Goal: Task Accomplishment & Management: Use online tool/utility

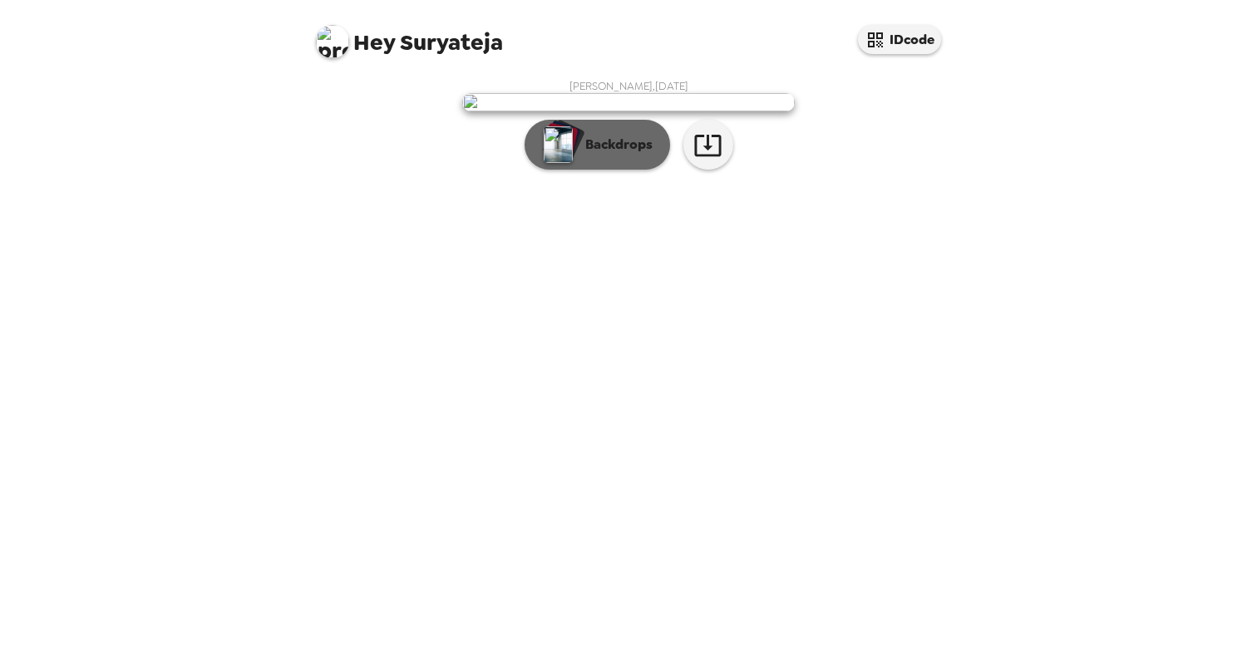
click at [583, 170] on button "Backdrops" at bounding box center [597, 145] width 145 height 50
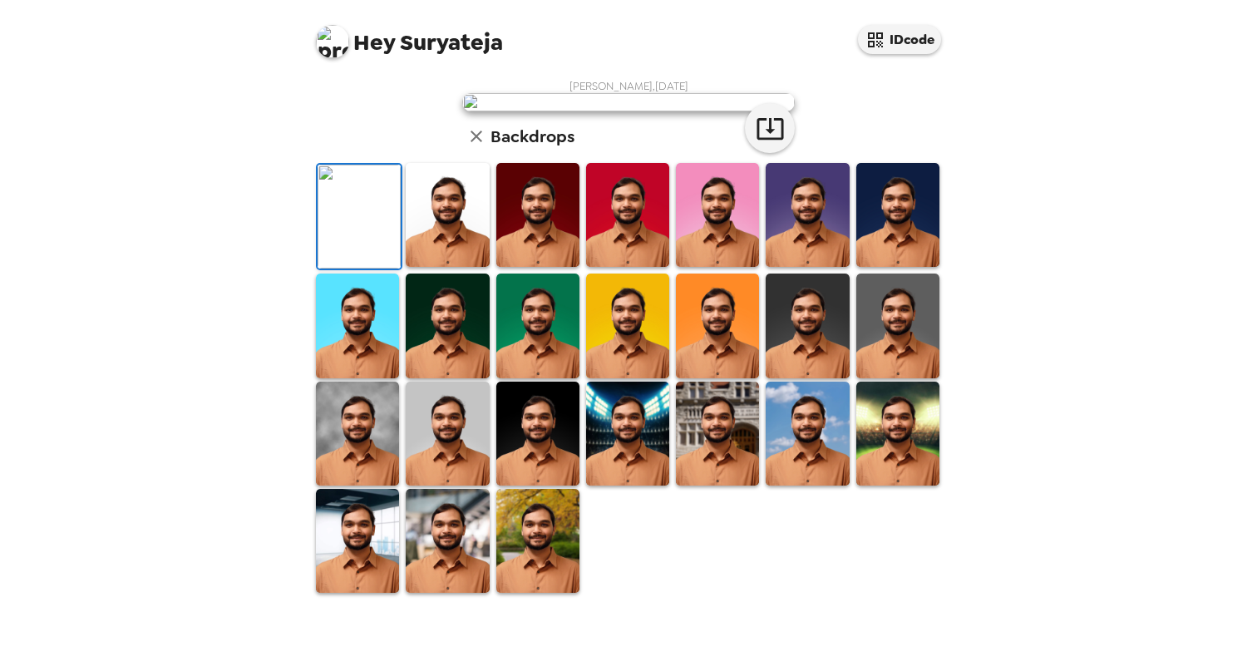
scroll to position [337, 0]
click at [1151, 224] on div "Hey Suryateja IDcode [PERSON_NAME] , [DATE] Backdrops" at bounding box center [628, 335] width 1257 height 671
click at [774, 143] on icon "button" at bounding box center [770, 128] width 29 height 29
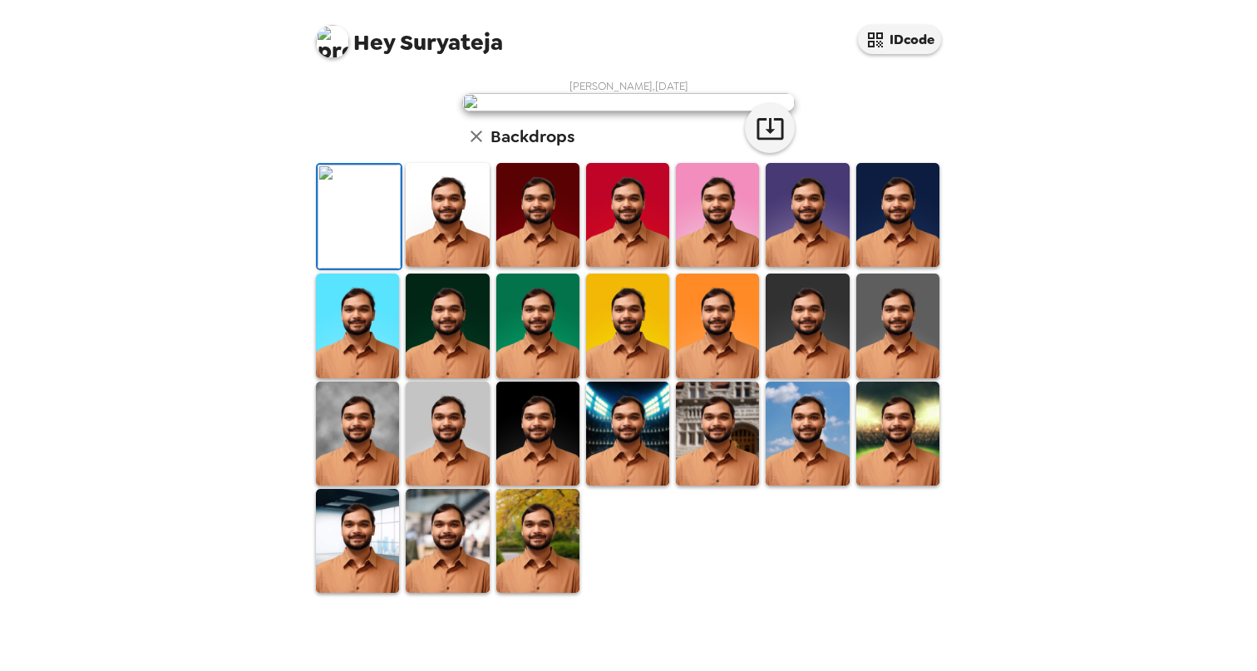
click at [456, 267] on img at bounding box center [447, 215] width 83 height 104
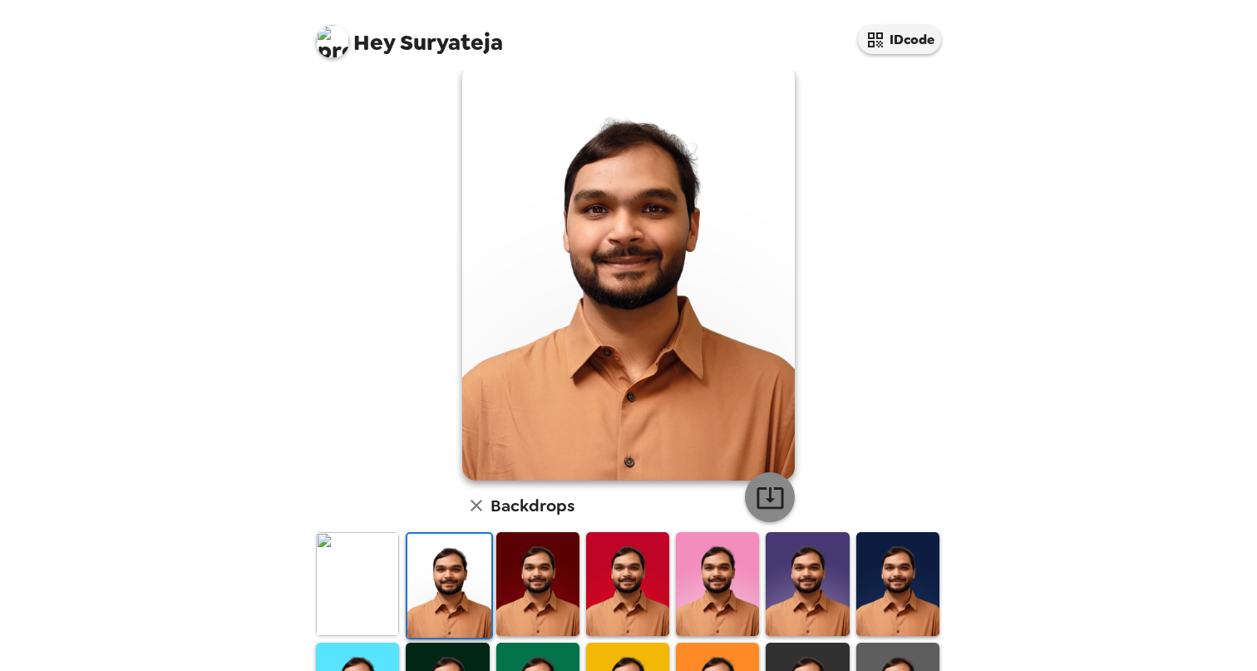
scroll to position [86, 0]
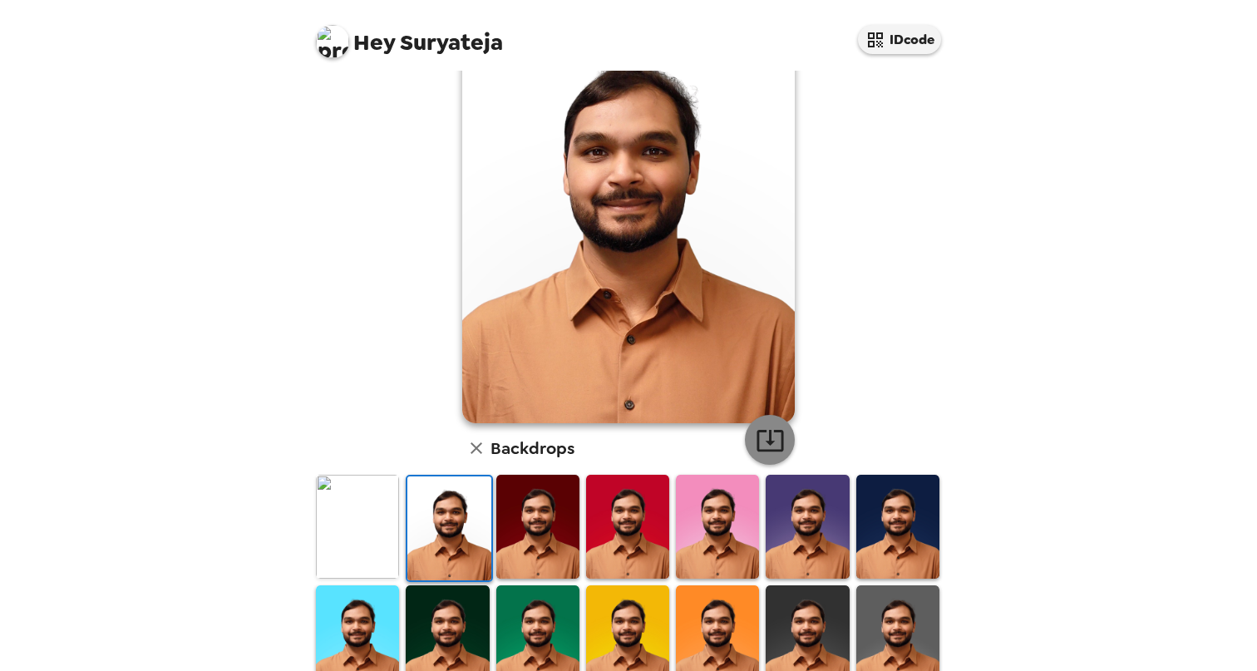
click at [758, 451] on icon "button" at bounding box center [769, 441] width 27 height 22
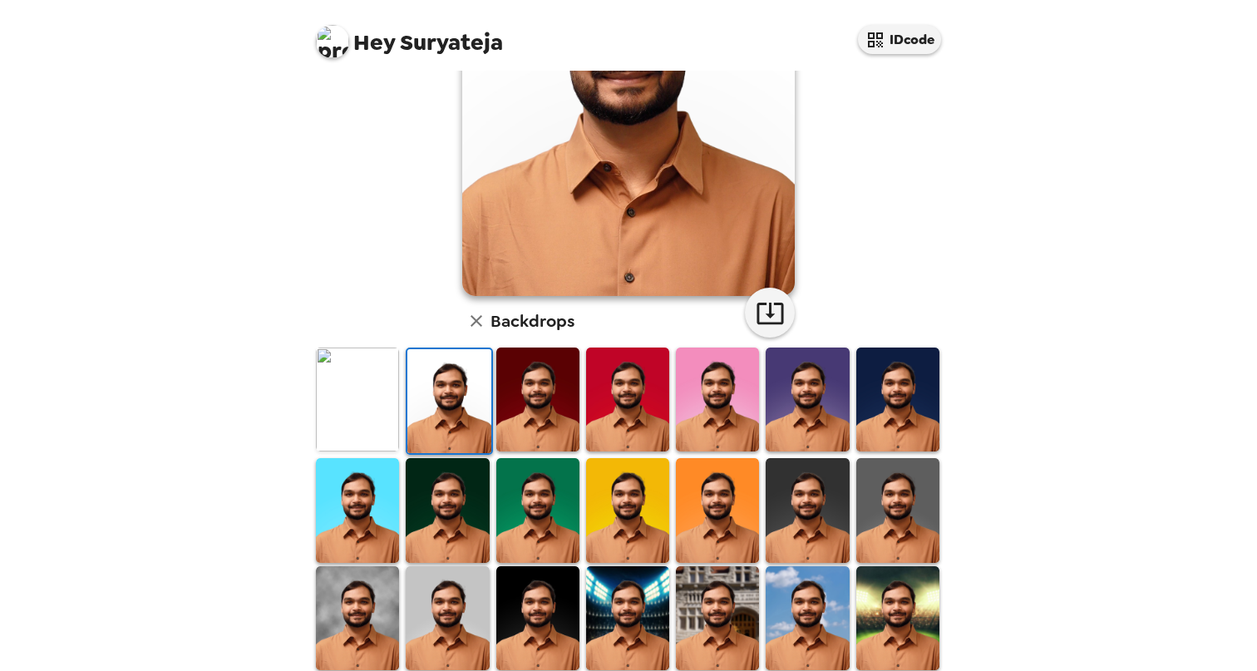
scroll to position [323, 0]
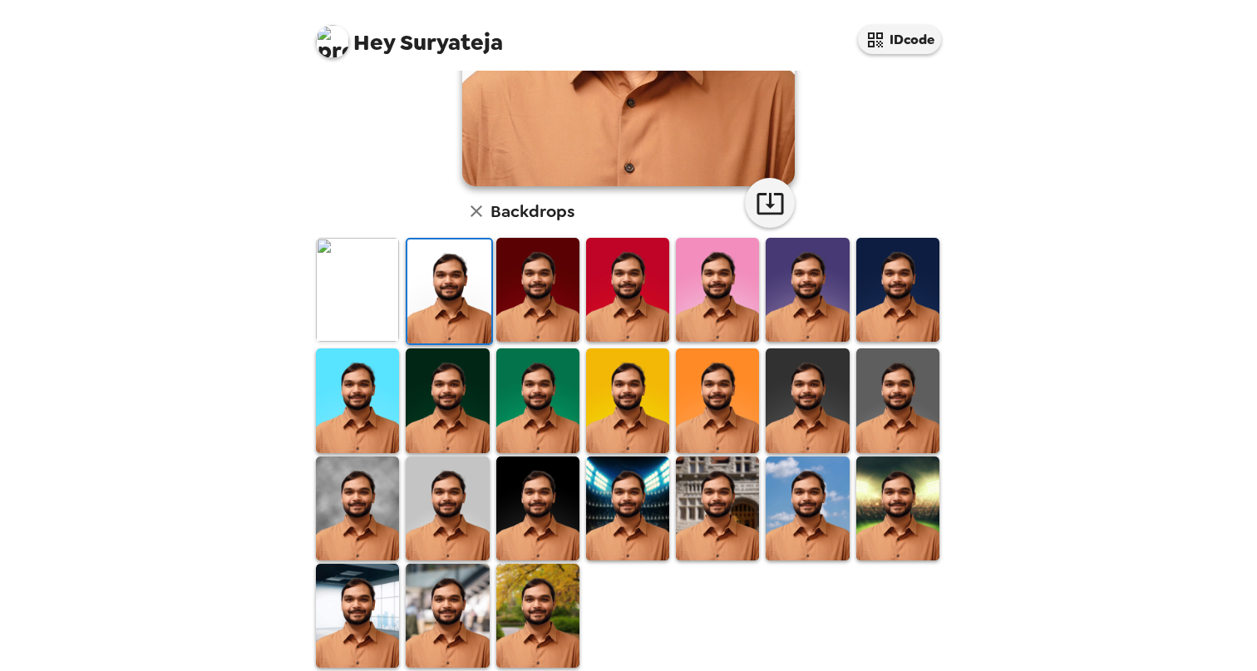
click at [543, 283] on img at bounding box center [537, 290] width 83 height 104
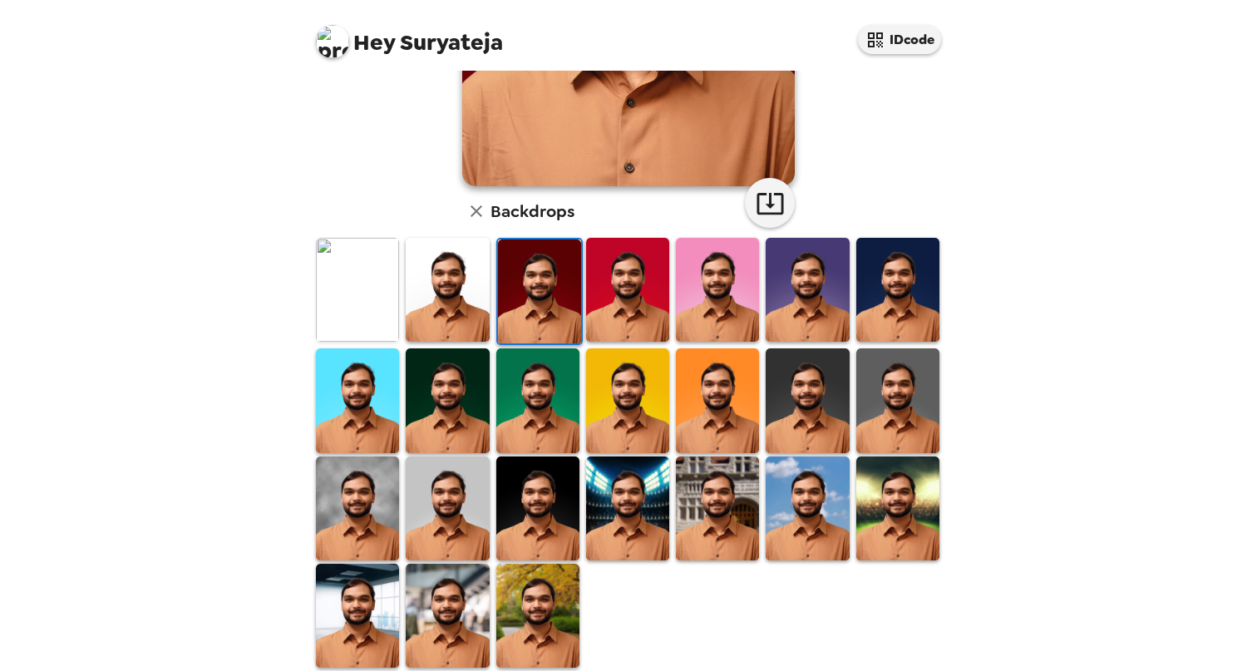
scroll to position [0, 0]
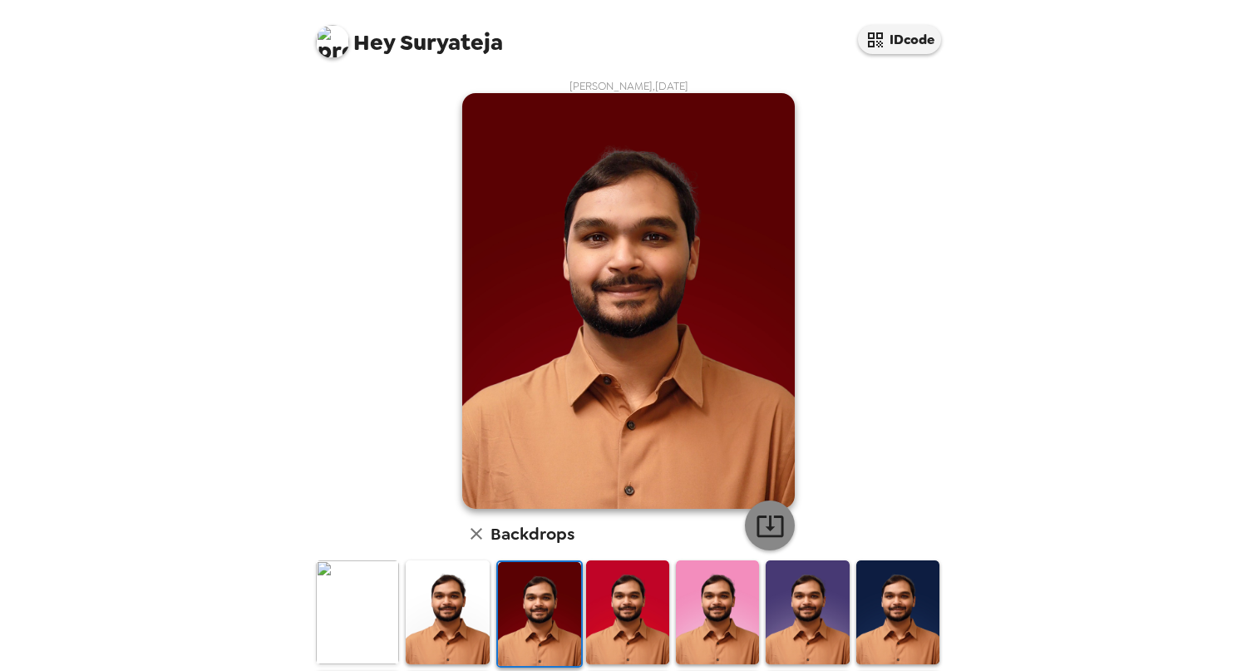
click at [777, 520] on icon "button" at bounding box center [769, 526] width 27 height 22
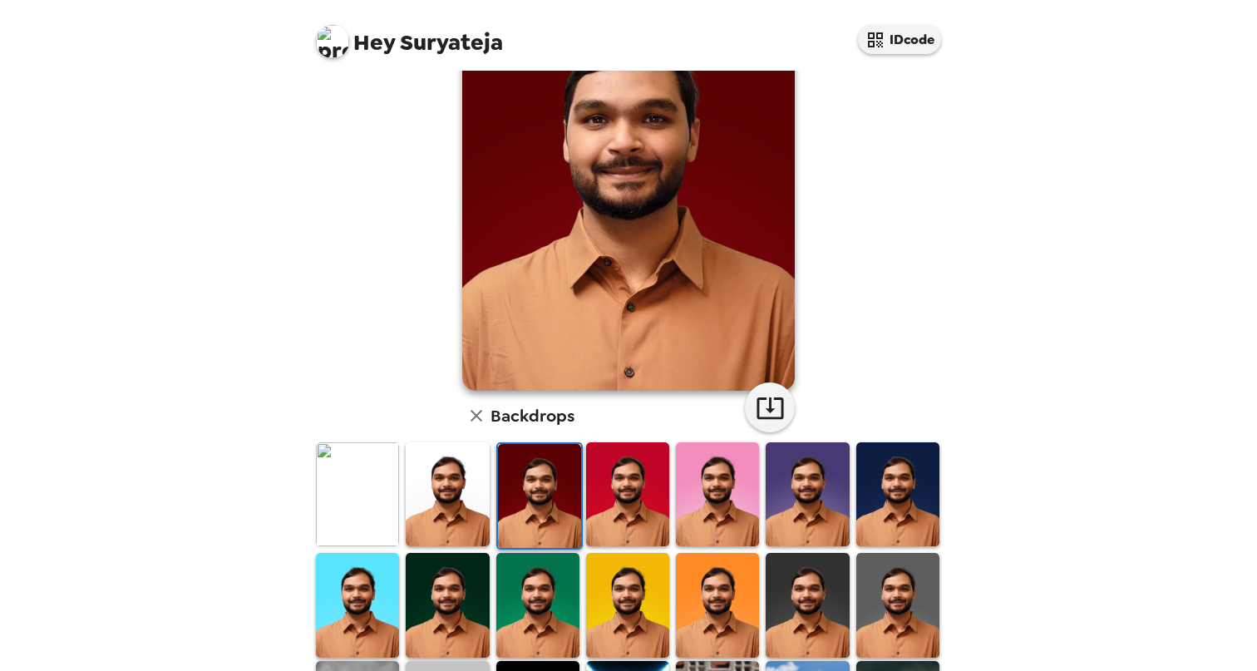
scroll to position [246, 0]
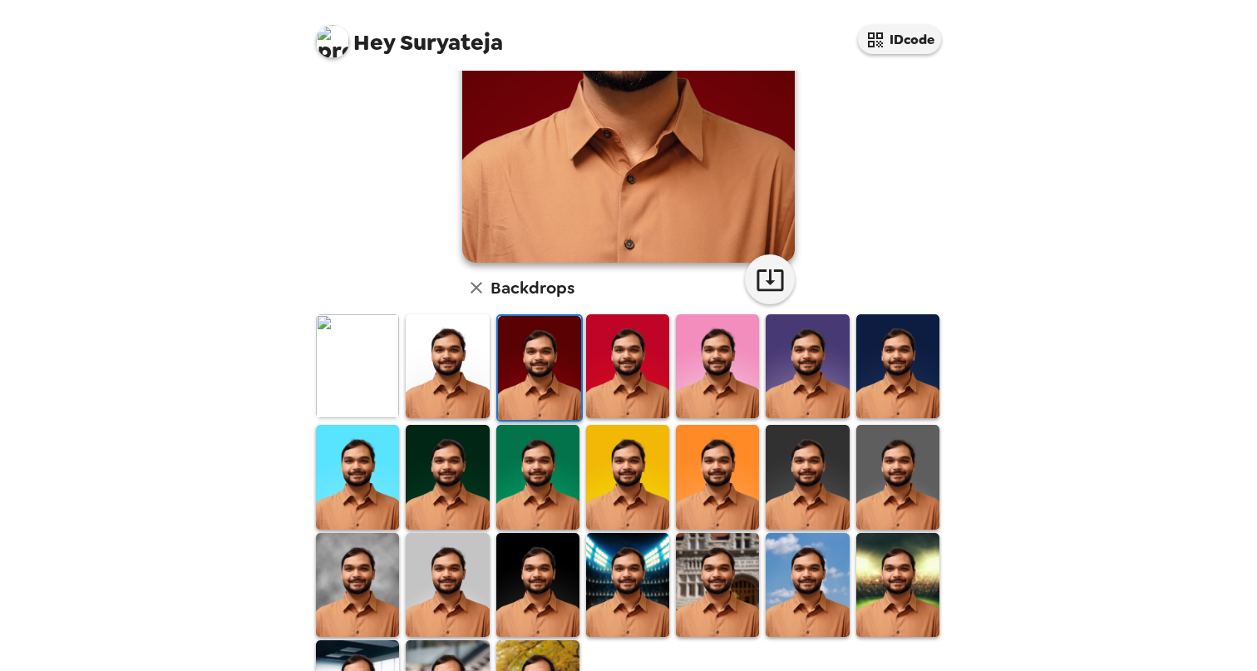
click at [641, 369] on img at bounding box center [627, 366] width 83 height 104
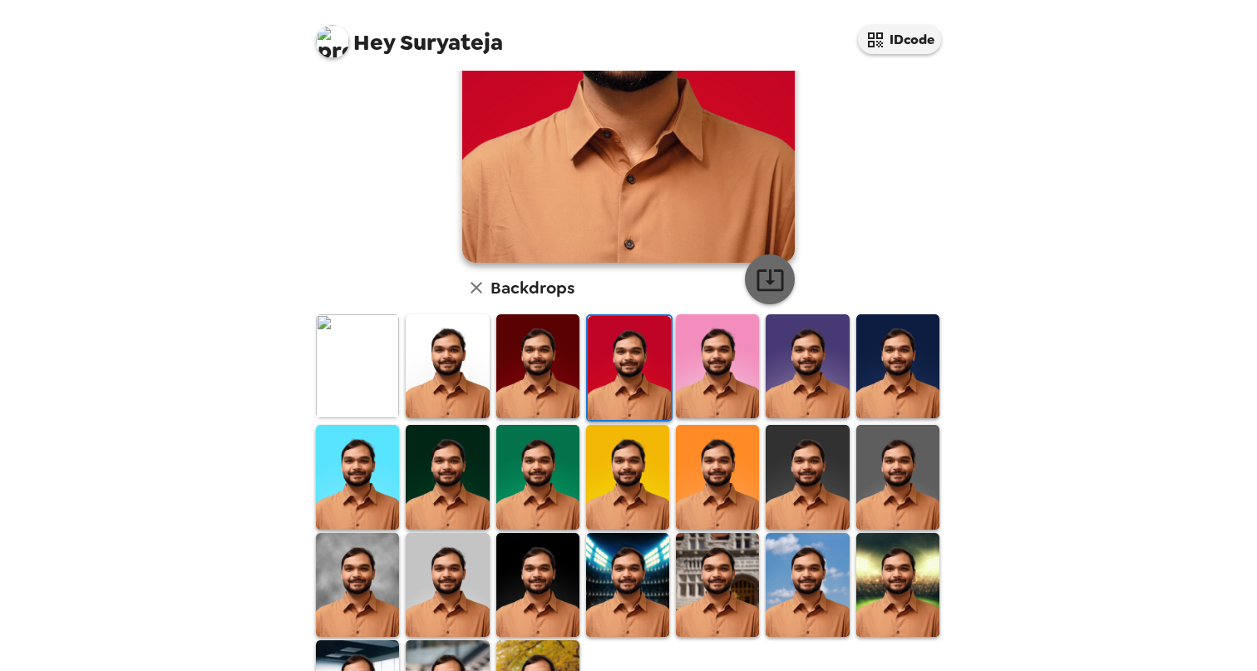
click at [759, 276] on icon "button" at bounding box center [770, 279] width 29 height 29
click at [696, 376] on img at bounding box center [717, 366] width 83 height 104
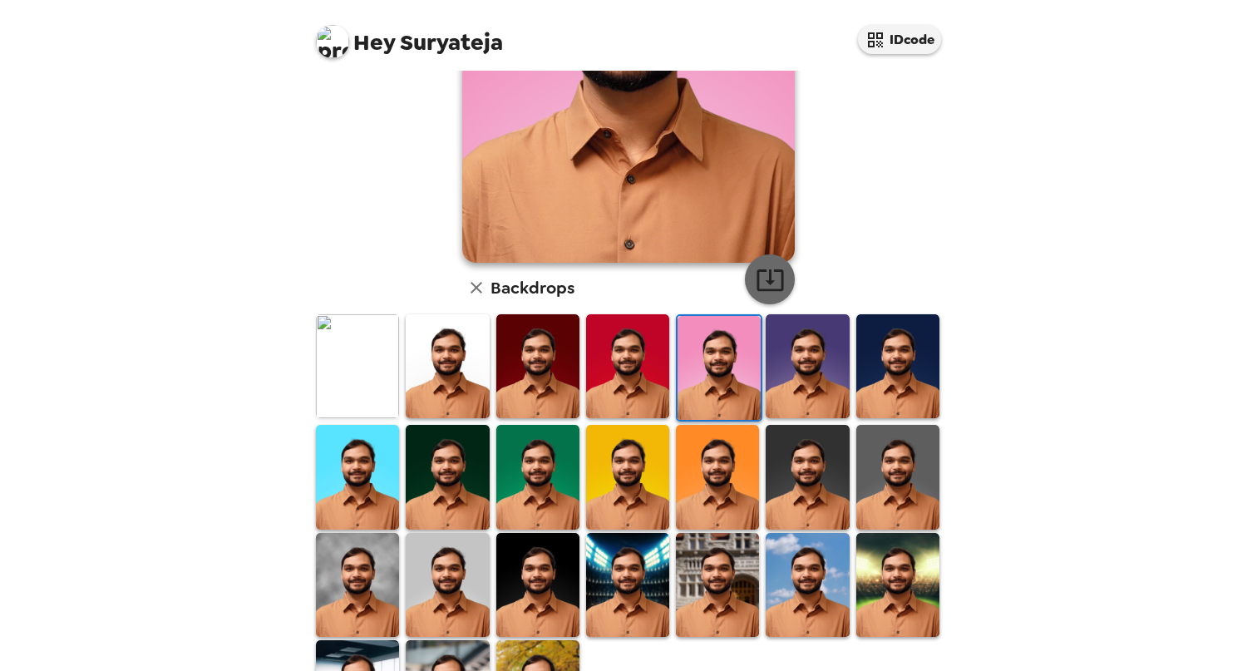
click at [766, 284] on icon "button" at bounding box center [770, 279] width 29 height 29
click at [794, 410] on img at bounding box center [807, 366] width 83 height 104
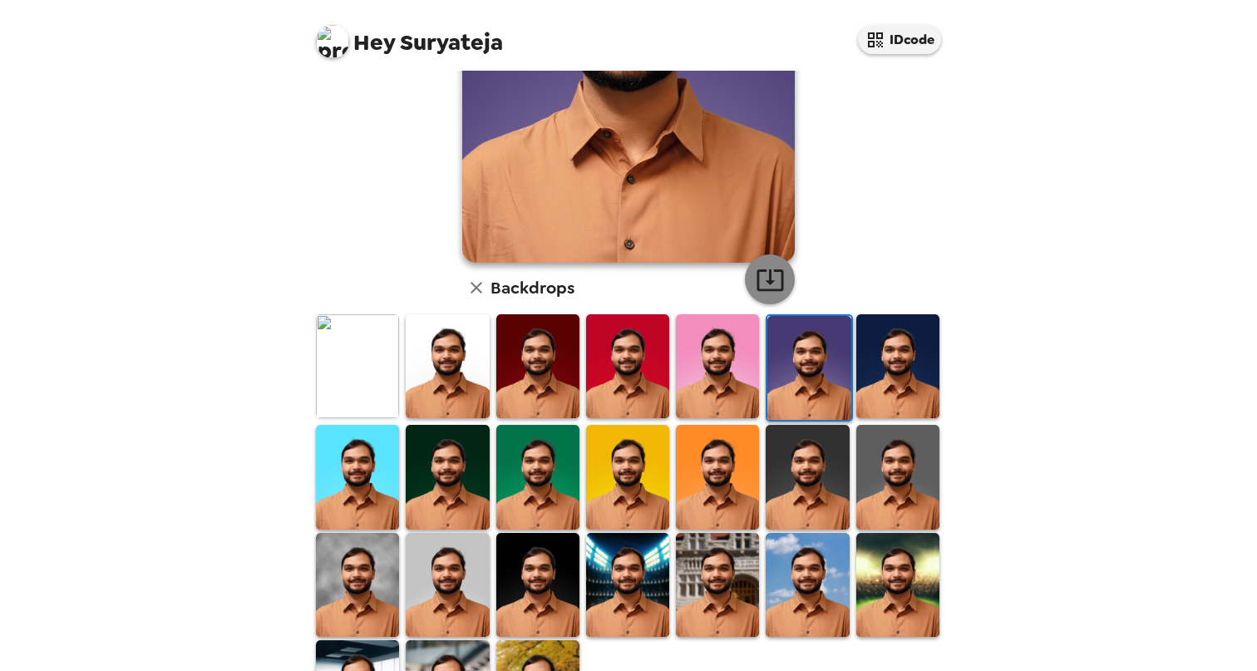
click at [757, 280] on icon "button" at bounding box center [770, 279] width 29 height 29
click at [906, 393] on img at bounding box center [897, 366] width 83 height 104
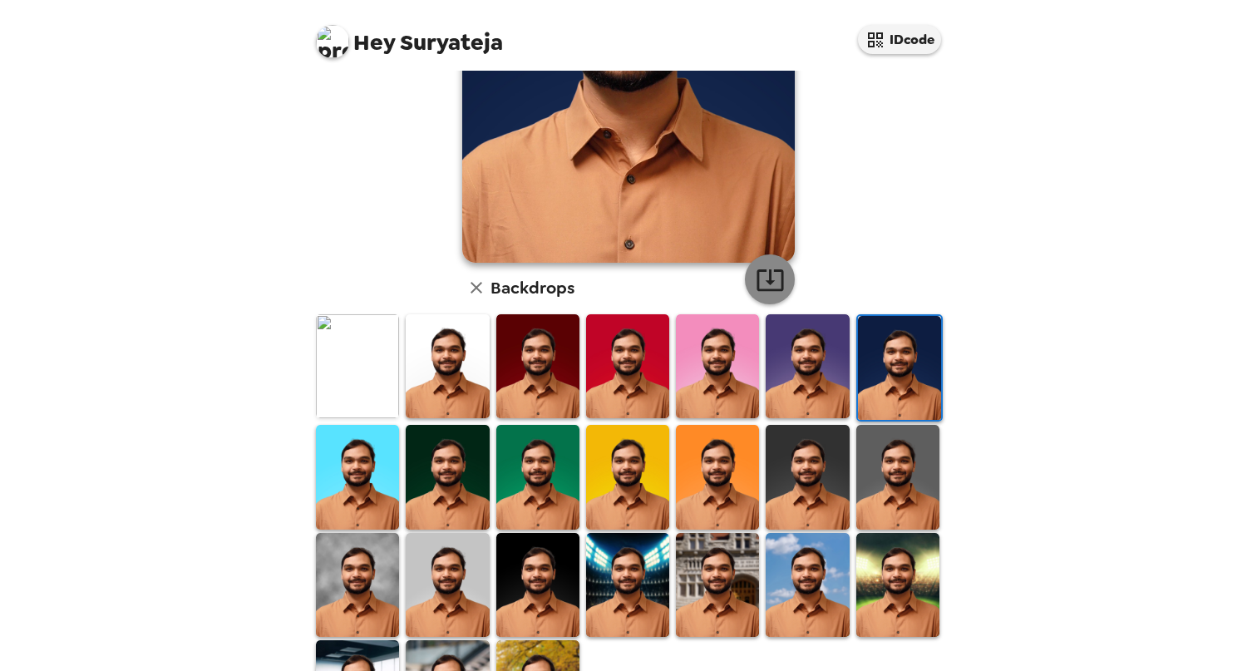
click at [772, 287] on icon "button" at bounding box center [770, 279] width 29 height 29
click at [363, 470] on img at bounding box center [357, 477] width 83 height 104
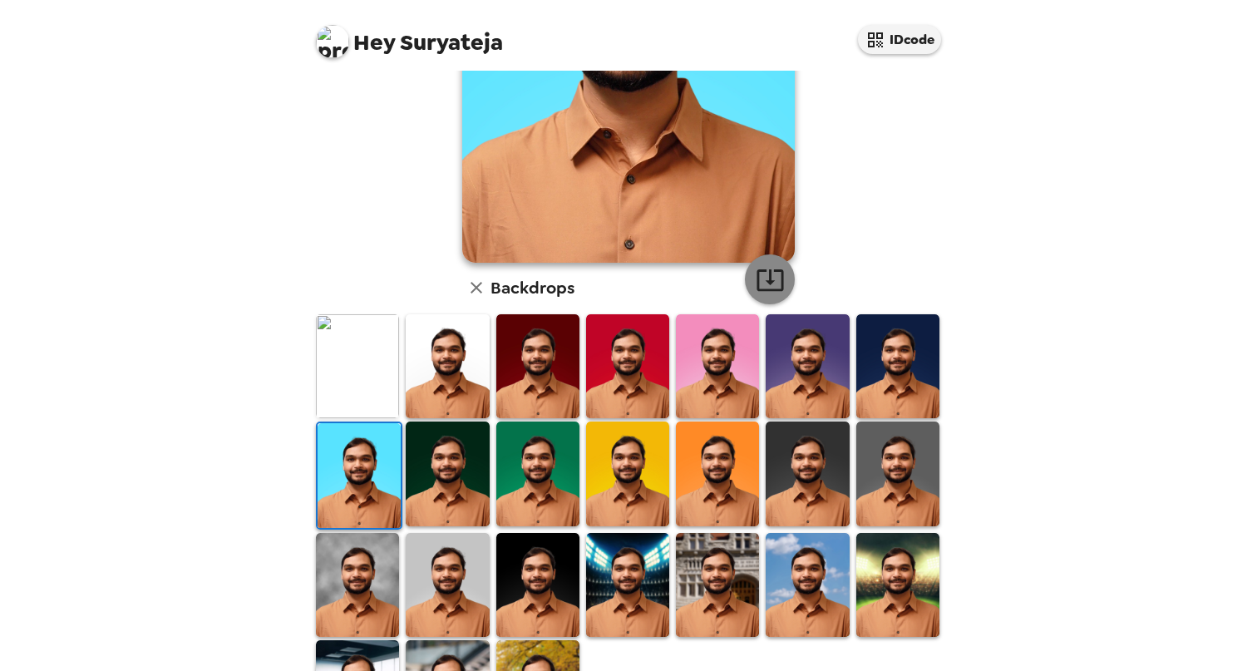
click at [772, 280] on icon "button" at bounding box center [770, 279] width 29 height 29
click at [465, 470] on img at bounding box center [447, 473] width 83 height 104
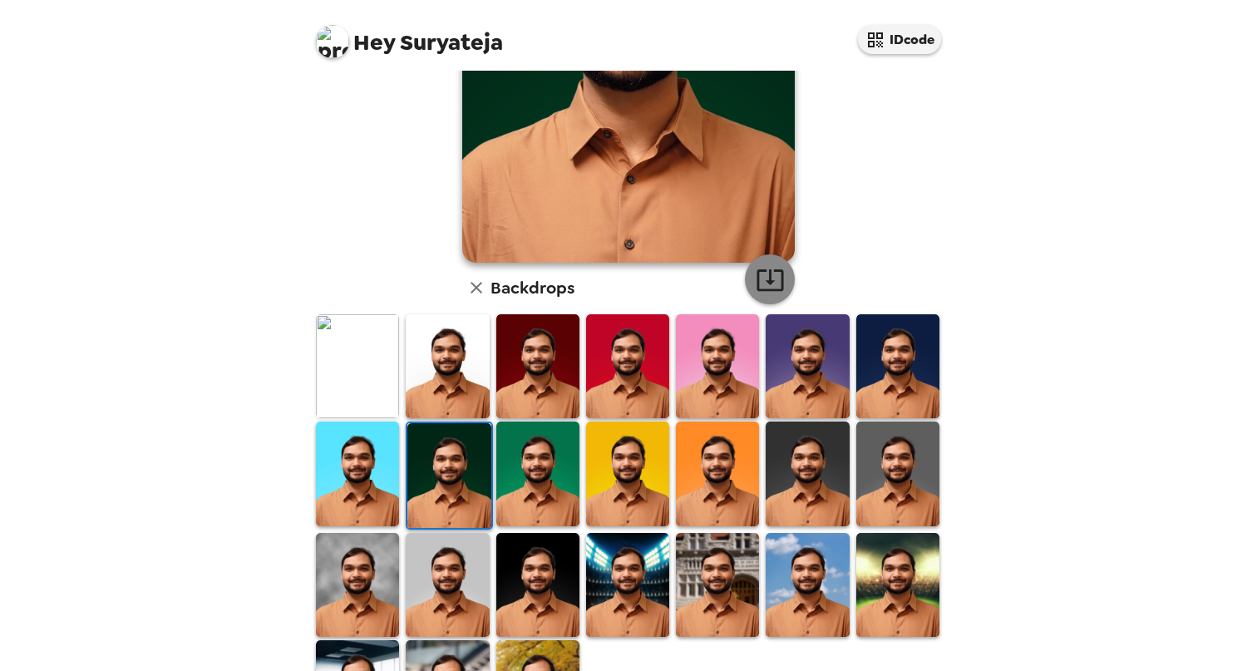
click at [771, 288] on icon "button" at bounding box center [770, 279] width 29 height 29
click at [540, 469] on img at bounding box center [537, 473] width 83 height 104
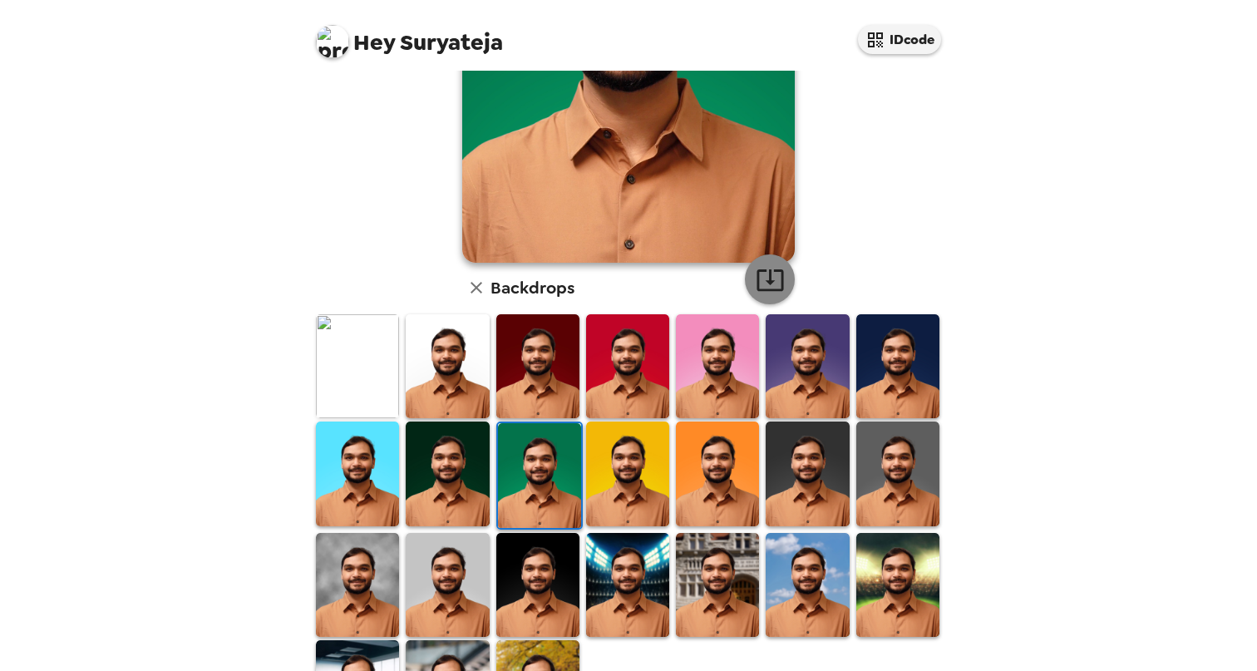
click at [762, 280] on icon "button" at bounding box center [770, 279] width 29 height 29
click at [628, 471] on img at bounding box center [627, 473] width 83 height 104
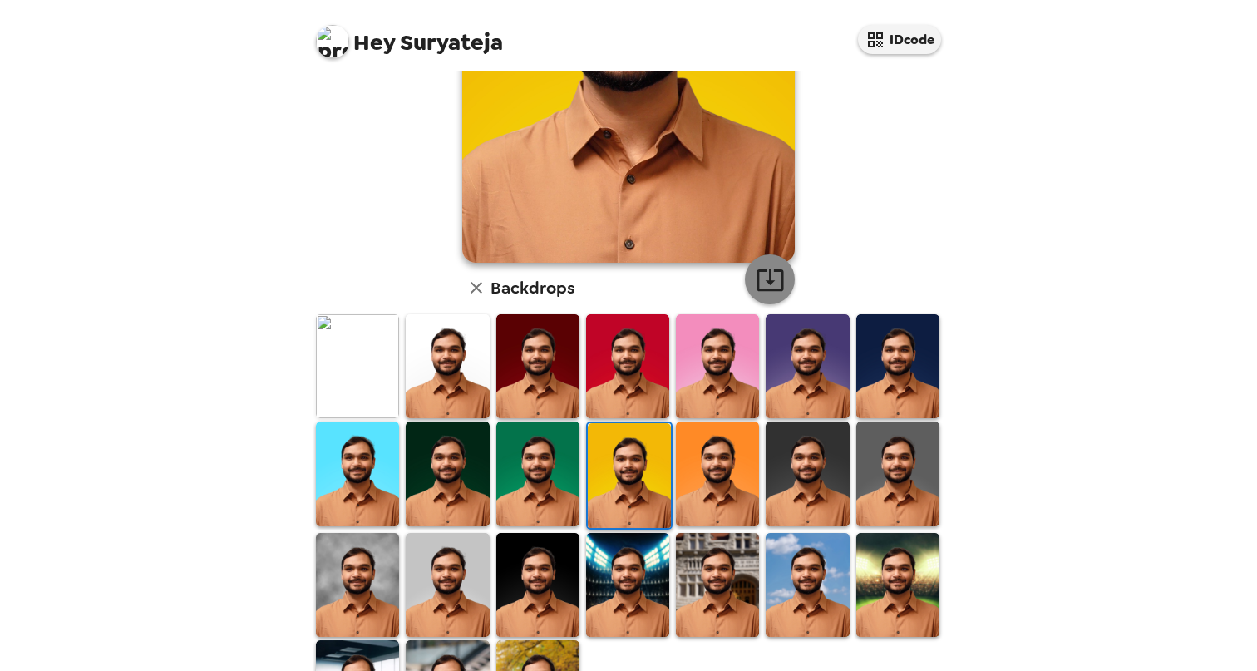
click at [767, 280] on icon "button" at bounding box center [770, 279] width 29 height 29
click at [718, 487] on img at bounding box center [717, 473] width 83 height 104
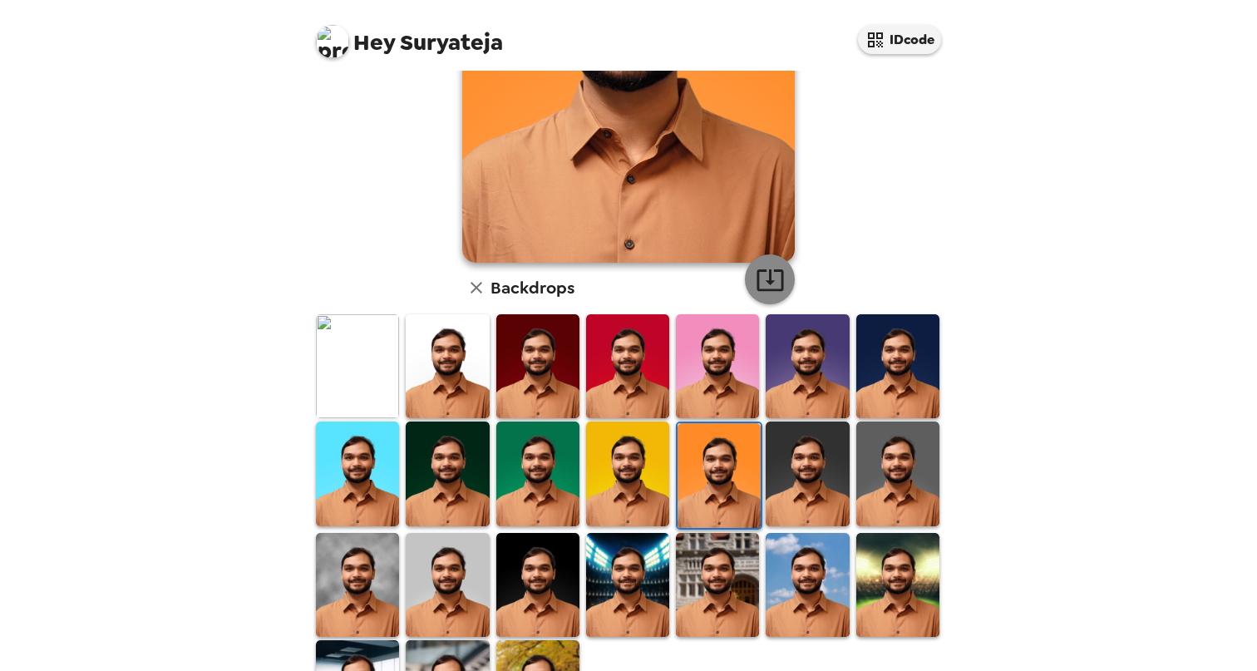
click at [776, 279] on icon "button" at bounding box center [769, 280] width 27 height 22
click at [790, 469] on img at bounding box center [807, 473] width 83 height 104
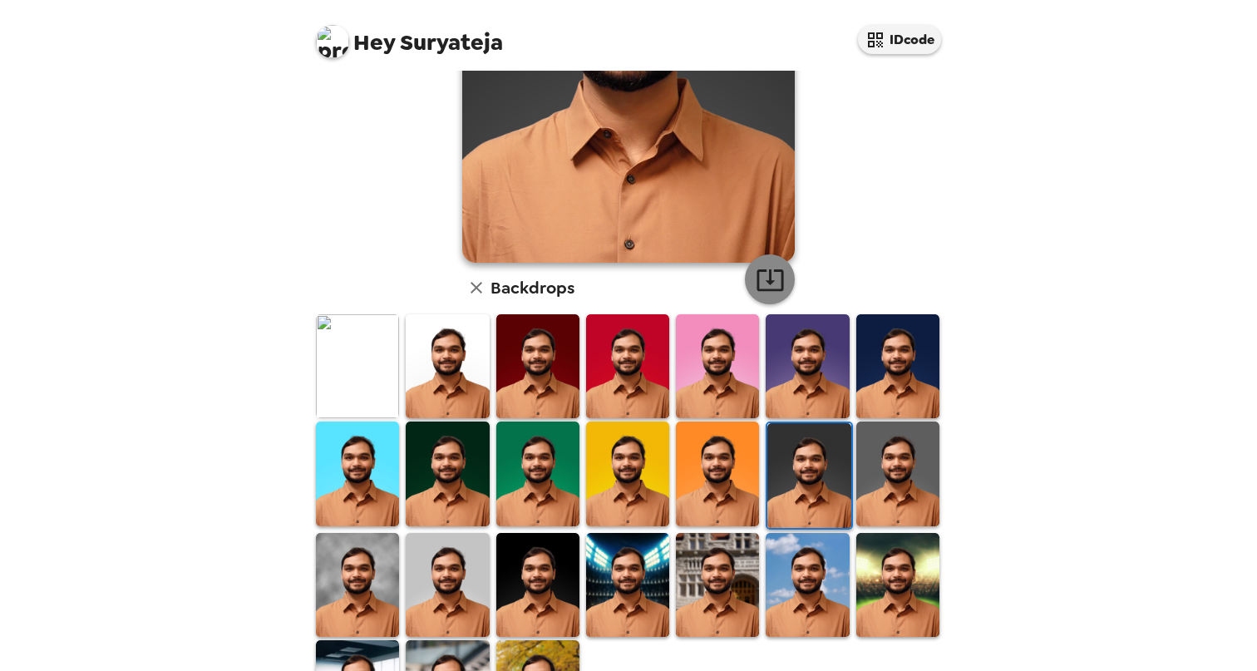
click at [765, 283] on icon "button" at bounding box center [769, 280] width 27 height 22
click at [914, 498] on img at bounding box center [897, 473] width 83 height 104
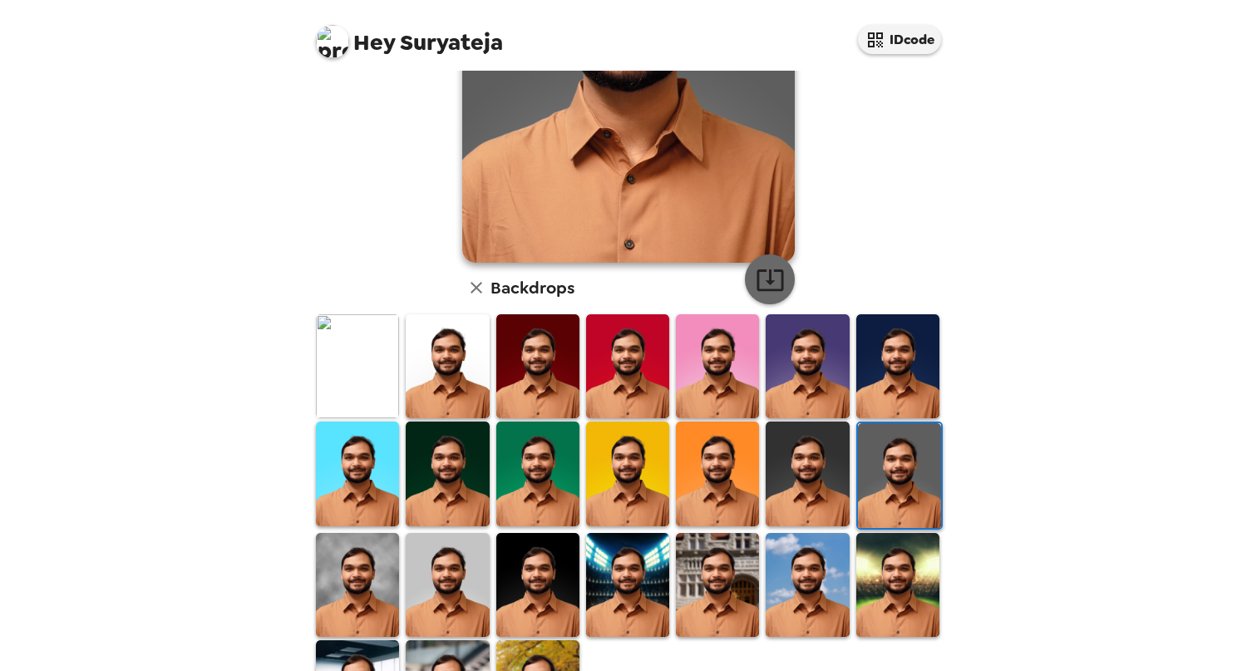
click at [756, 285] on icon "button" at bounding box center [770, 279] width 29 height 29
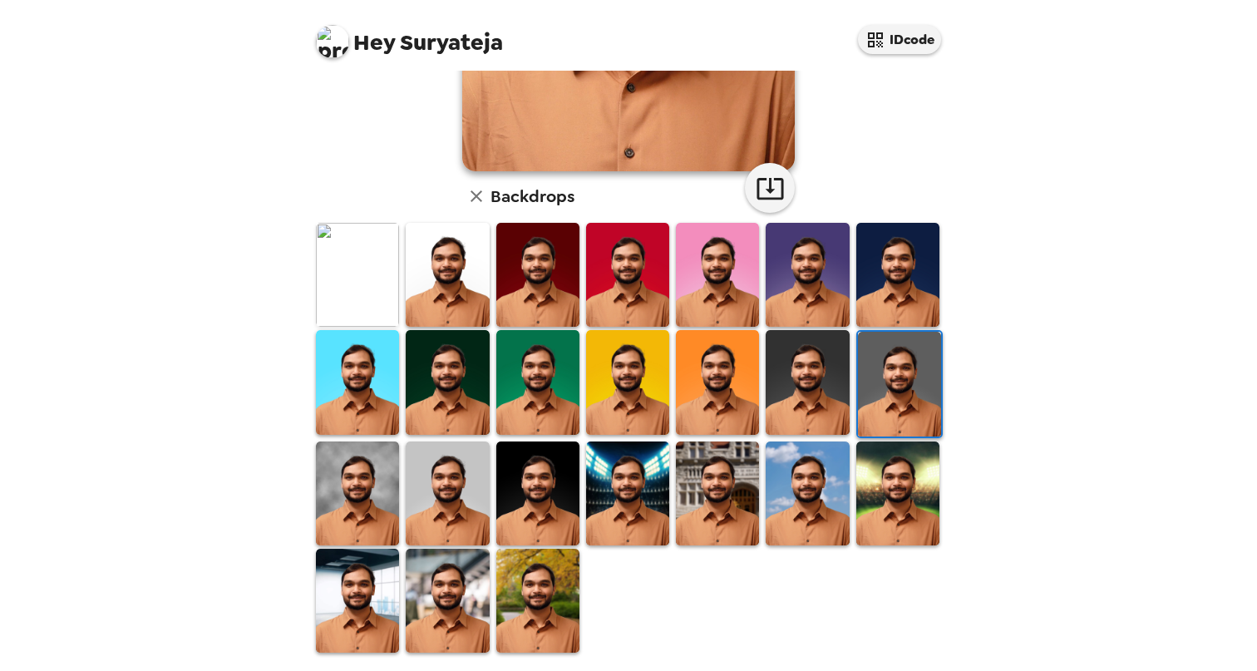
click at [375, 487] on img at bounding box center [357, 493] width 83 height 104
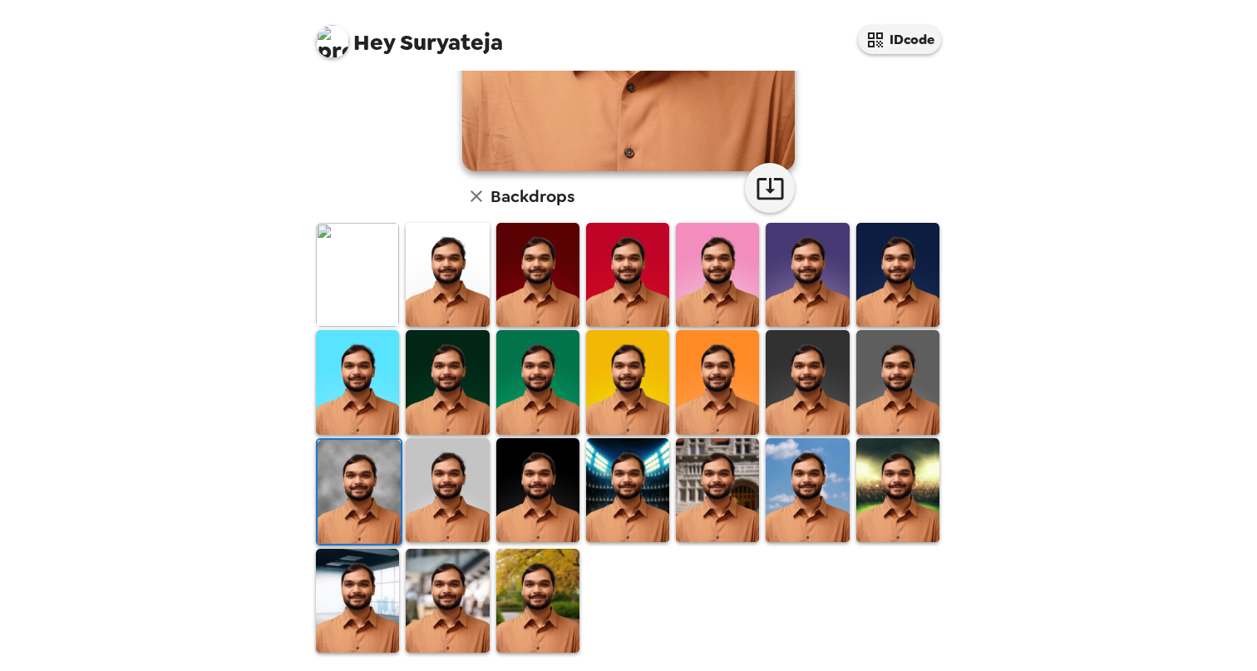
scroll to position [334, 0]
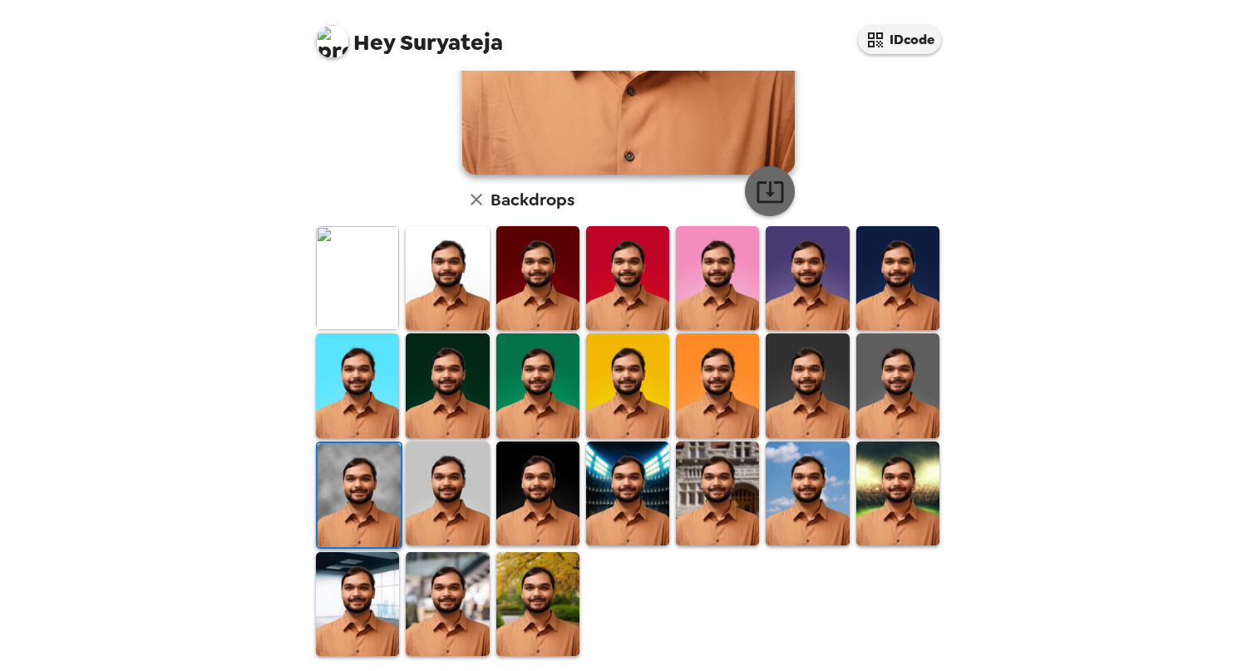
click at [756, 195] on icon "button" at bounding box center [770, 191] width 29 height 29
click at [444, 502] on img at bounding box center [447, 493] width 83 height 104
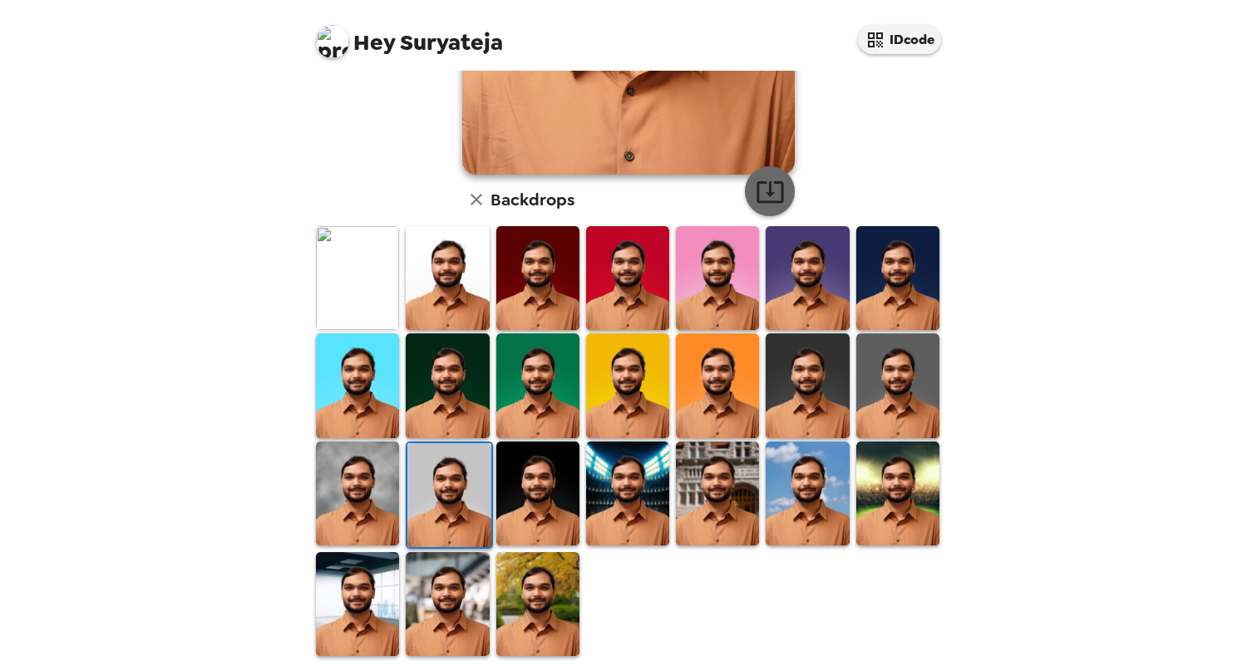
click at [763, 191] on icon "button" at bounding box center [769, 192] width 27 height 22
click at [539, 448] on img at bounding box center [537, 493] width 83 height 104
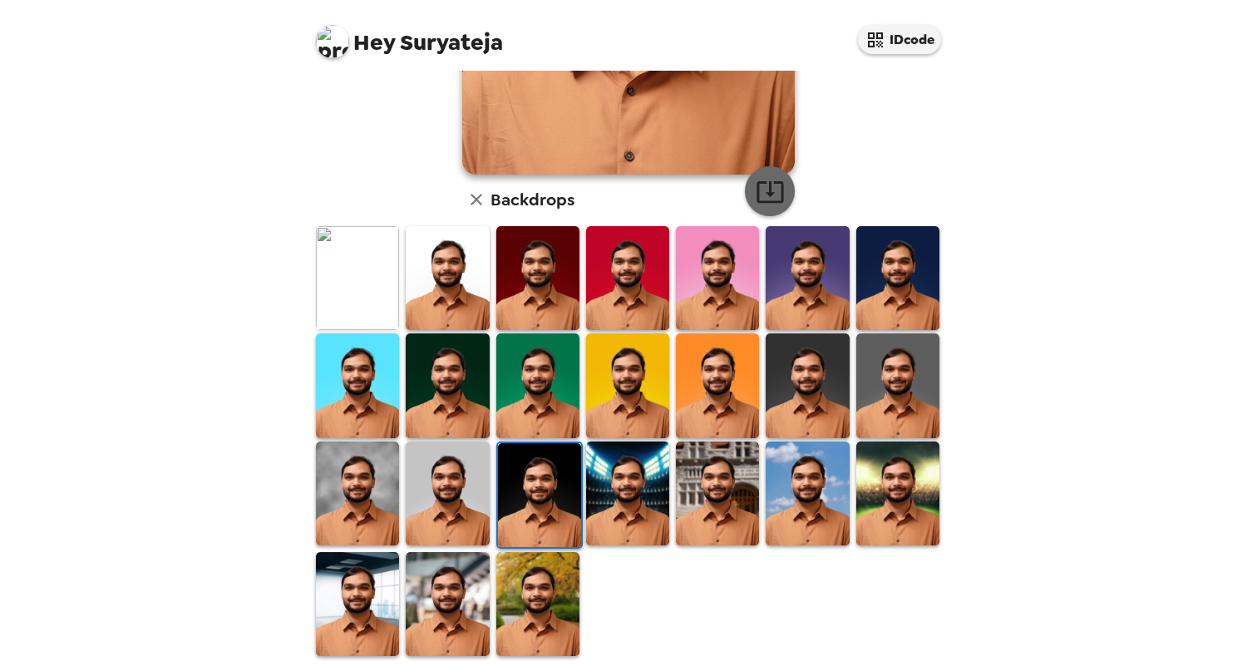
click at [771, 189] on icon "button" at bounding box center [770, 191] width 29 height 29
click at [603, 489] on img at bounding box center [627, 493] width 83 height 104
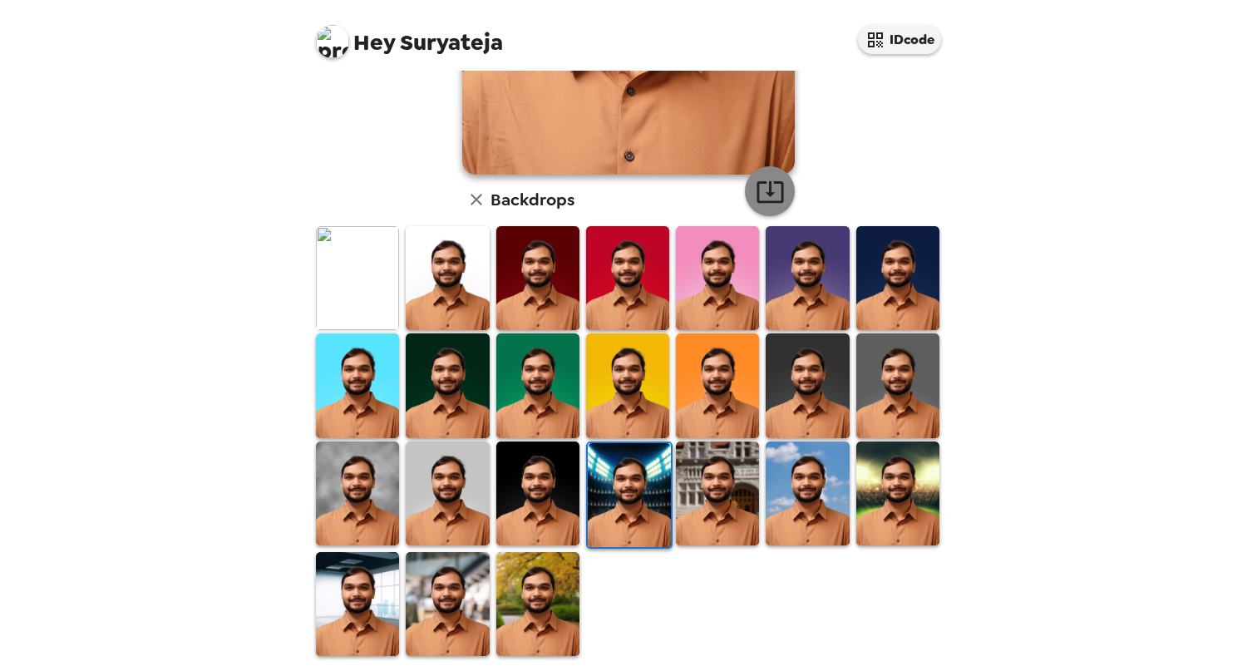
click at [786, 193] on button "button" at bounding box center [770, 191] width 50 height 50
click at [717, 480] on img at bounding box center [717, 493] width 83 height 104
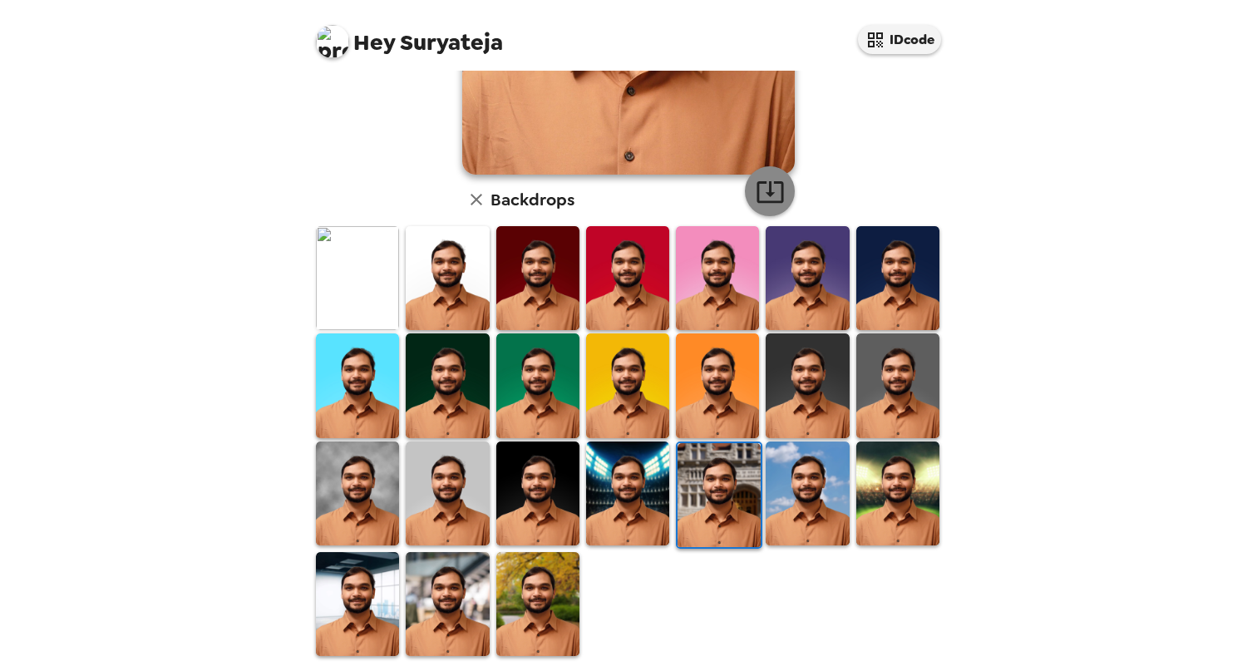
click at [771, 196] on icon "button" at bounding box center [770, 191] width 29 height 29
click at [804, 466] on img at bounding box center [807, 493] width 83 height 104
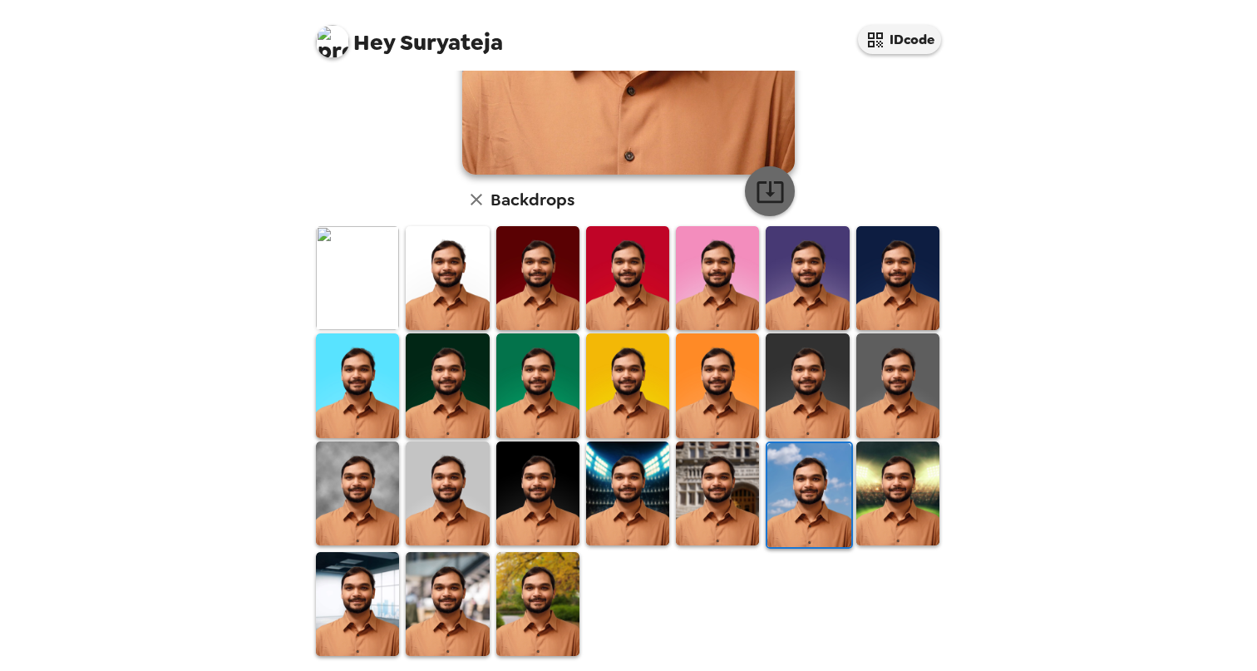
click at [780, 199] on button "button" at bounding box center [770, 191] width 50 height 50
click at [900, 491] on img at bounding box center [897, 493] width 83 height 104
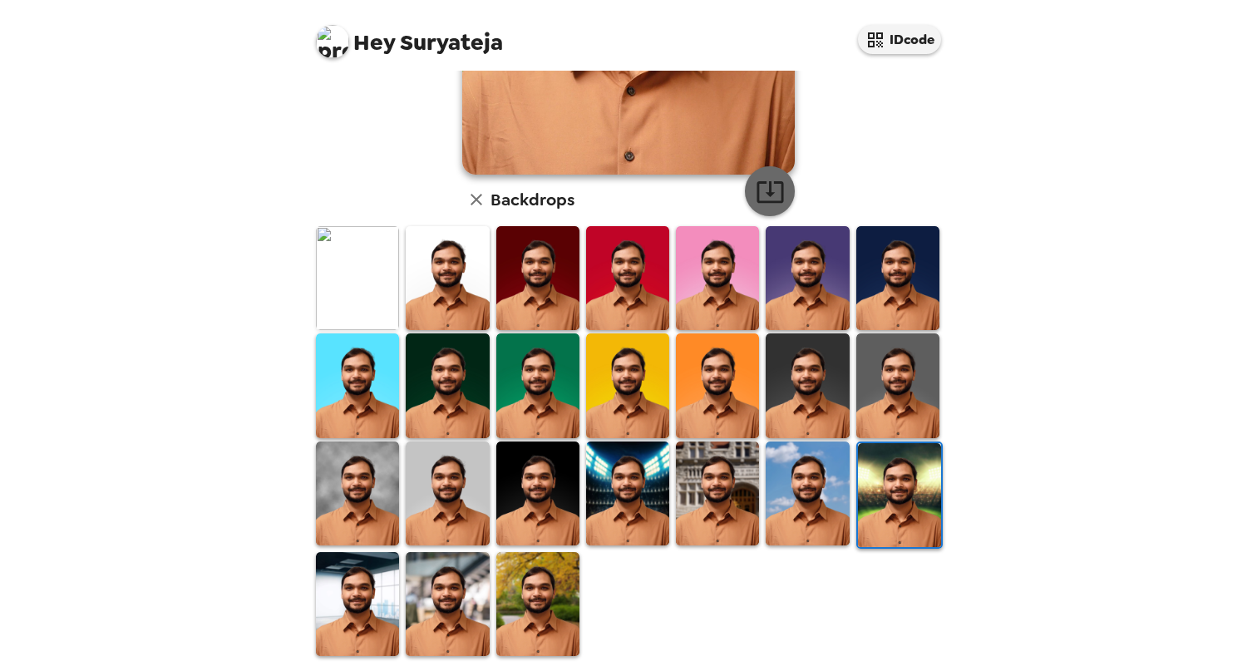
click at [766, 206] on button "button" at bounding box center [770, 191] width 50 height 50
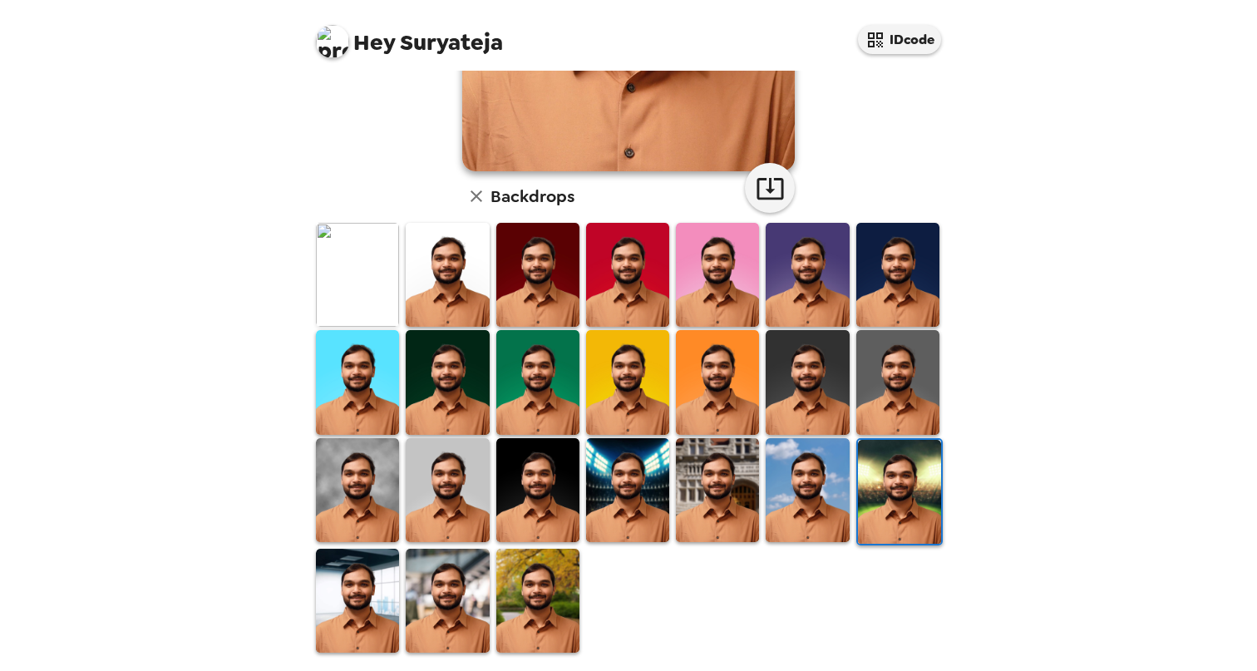
click at [377, 564] on img at bounding box center [357, 601] width 83 height 104
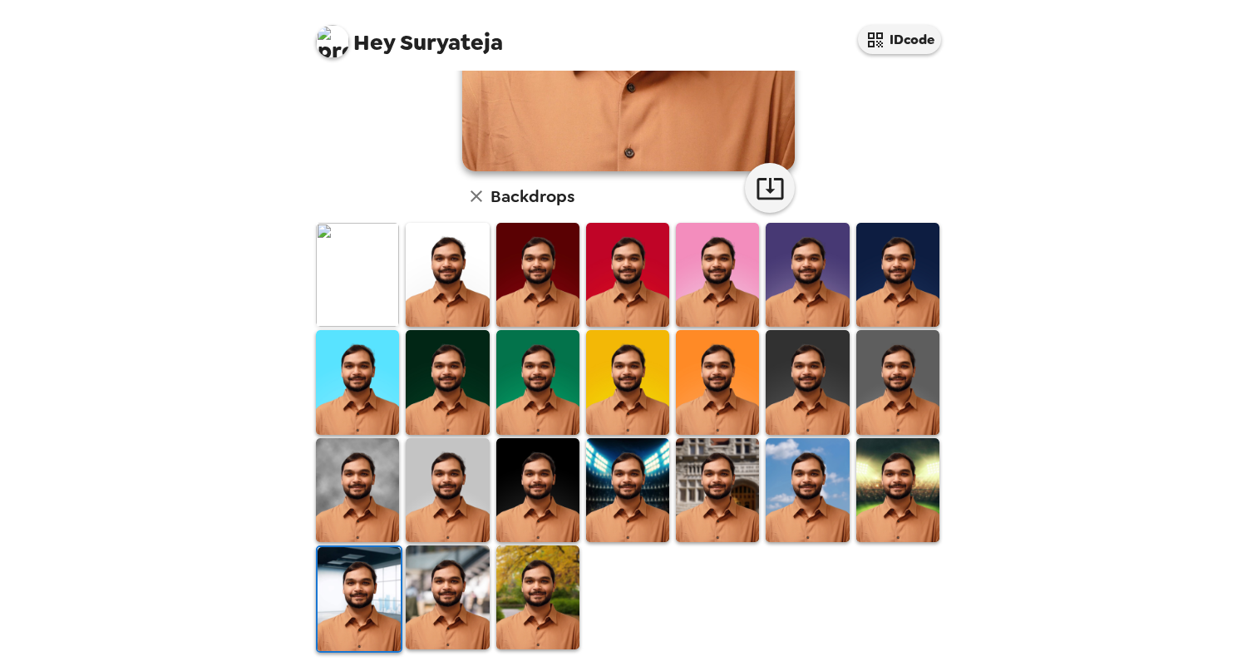
scroll to position [334, 0]
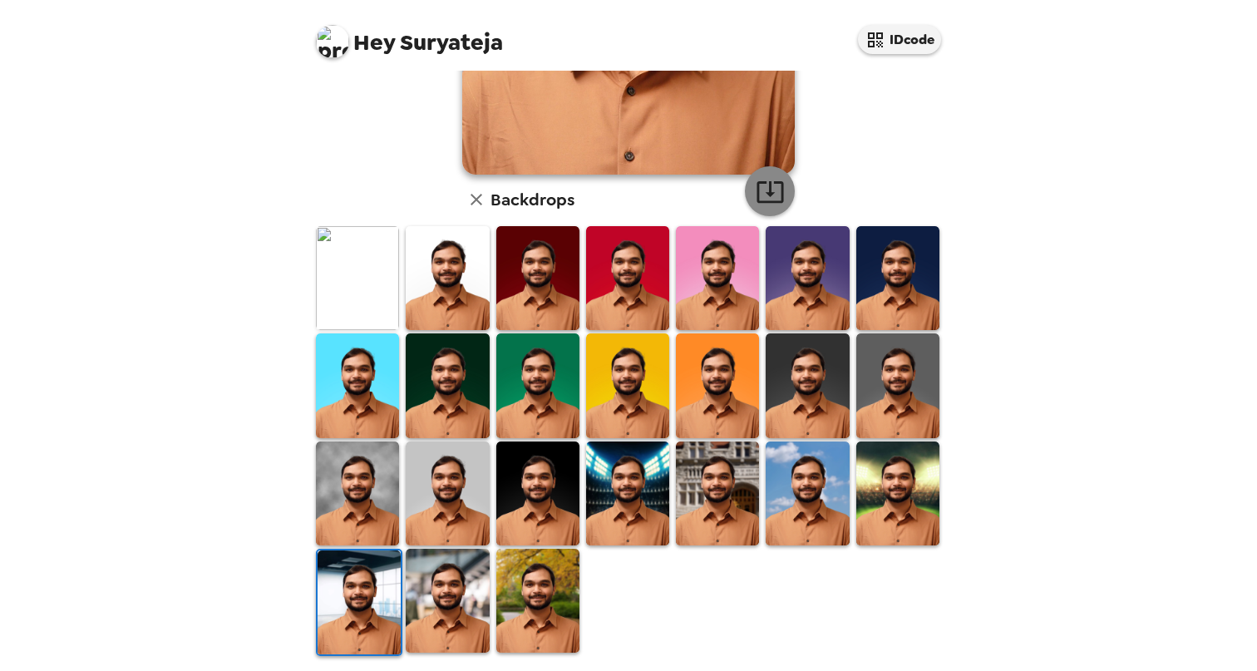
click at [758, 198] on icon "button" at bounding box center [770, 191] width 29 height 29
click at [423, 554] on img at bounding box center [447, 601] width 83 height 104
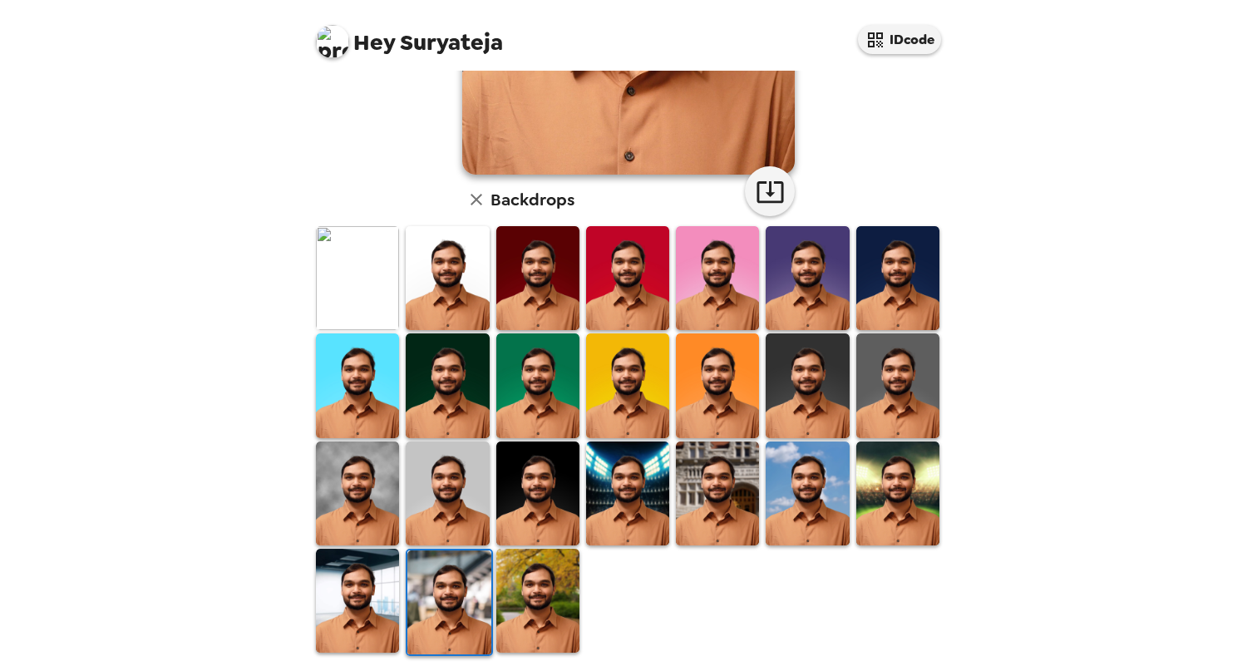
scroll to position [0, 0]
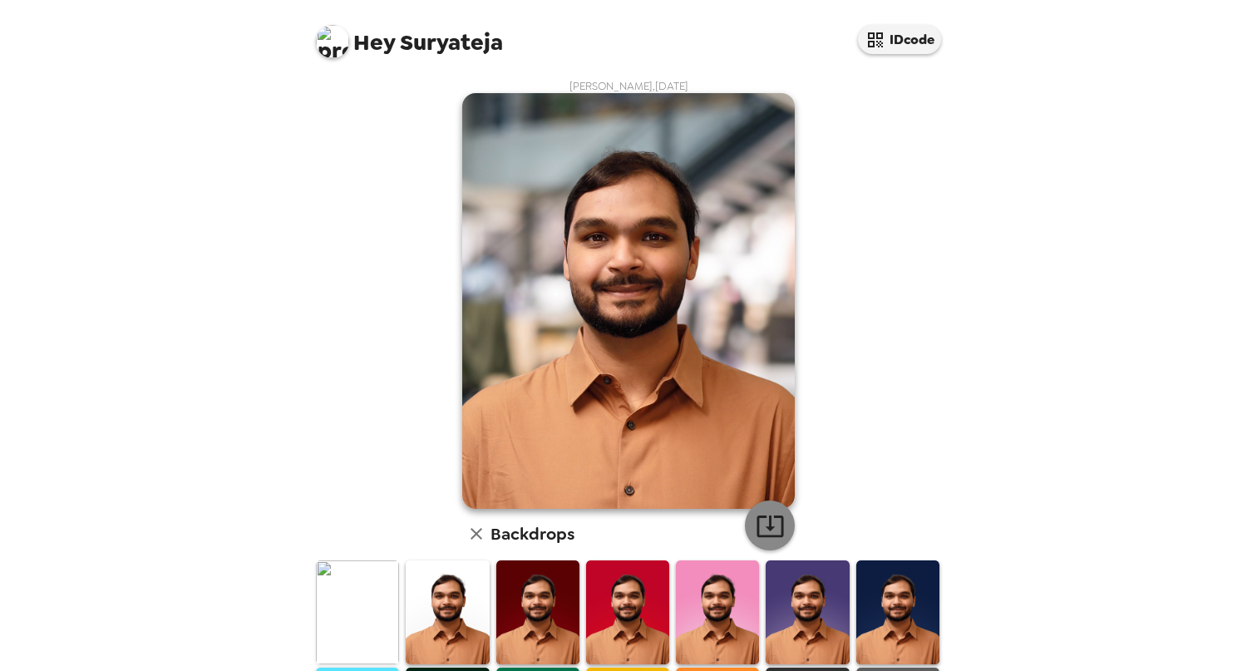
click at [766, 517] on icon "button" at bounding box center [770, 525] width 29 height 29
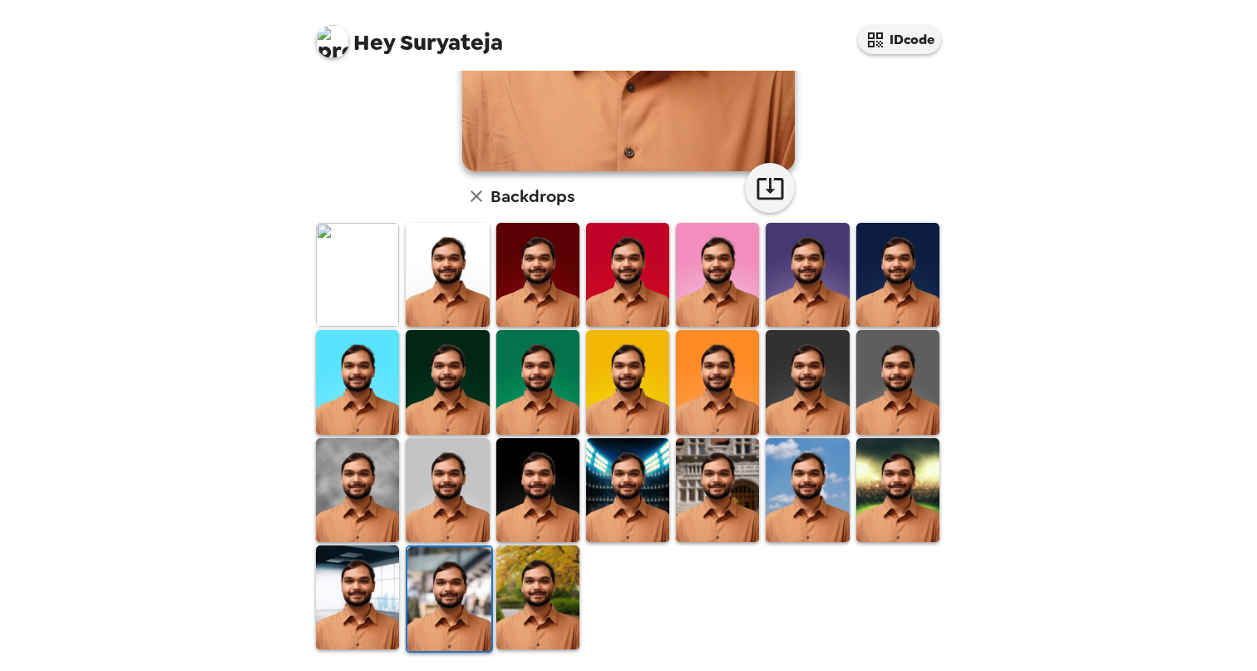
click at [552, 569] on img at bounding box center [537, 597] width 83 height 104
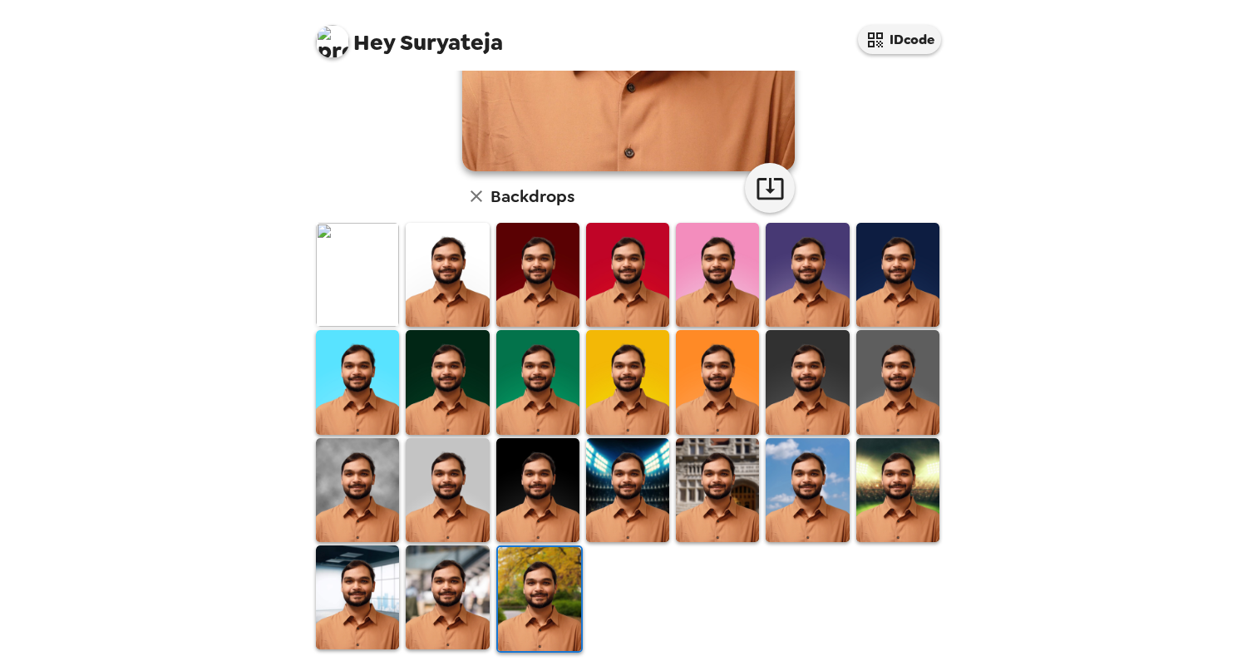
scroll to position [334, 0]
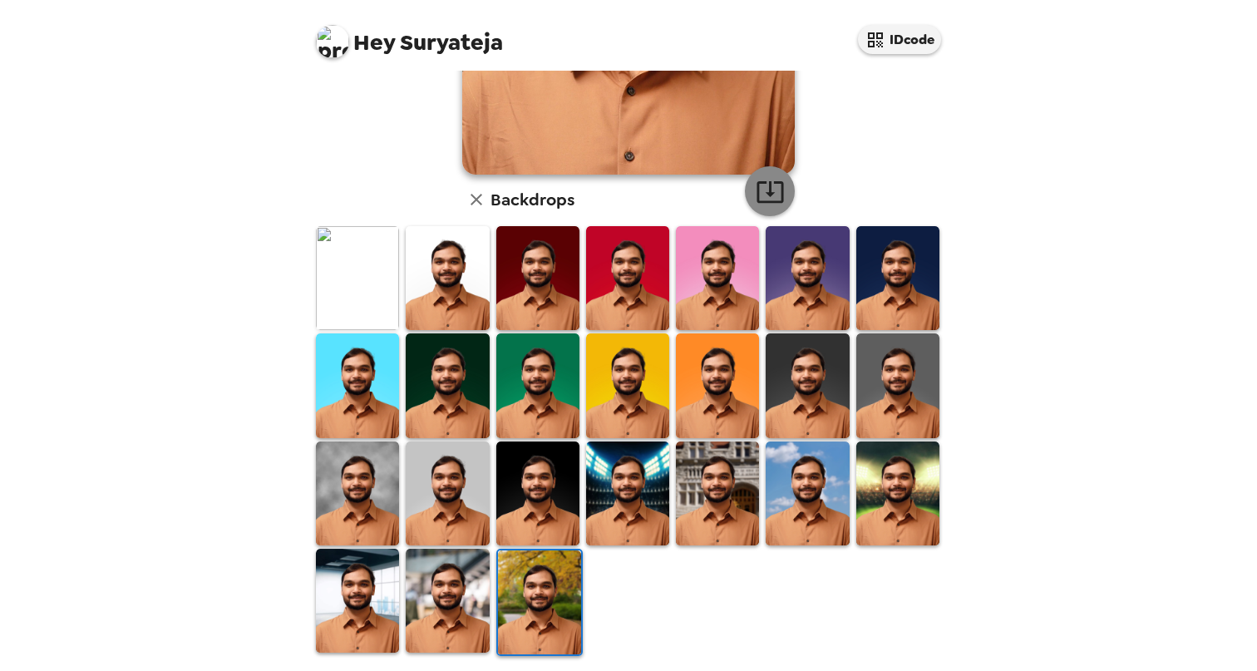
click at [774, 189] on icon "button" at bounding box center [770, 191] width 29 height 29
